Goal: Transaction & Acquisition: Purchase product/service

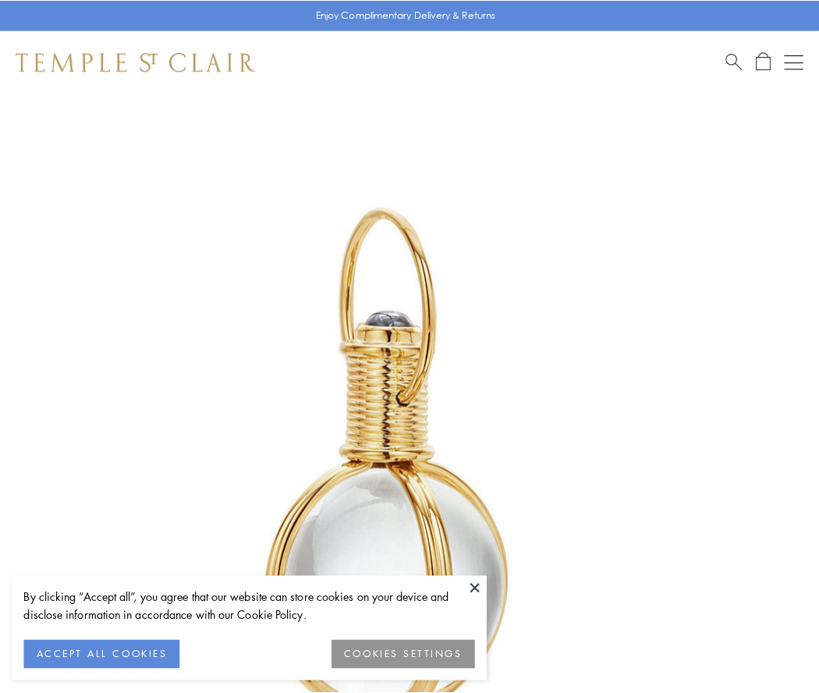
scroll to position [407, 0]
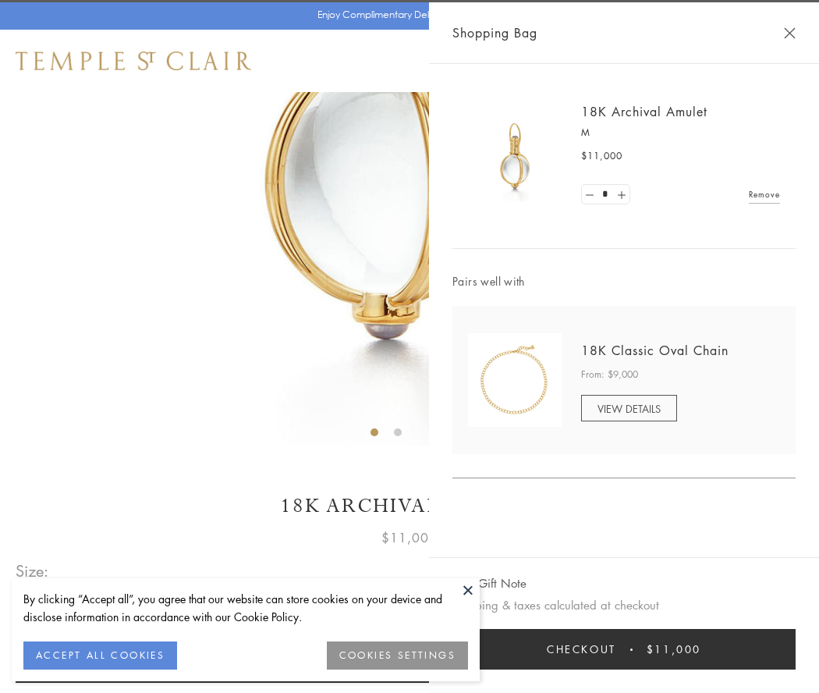
click at [624, 649] on button "Checkout $11,000" at bounding box center [623, 649] width 343 height 41
